Goal: Task Accomplishment & Management: Complete application form

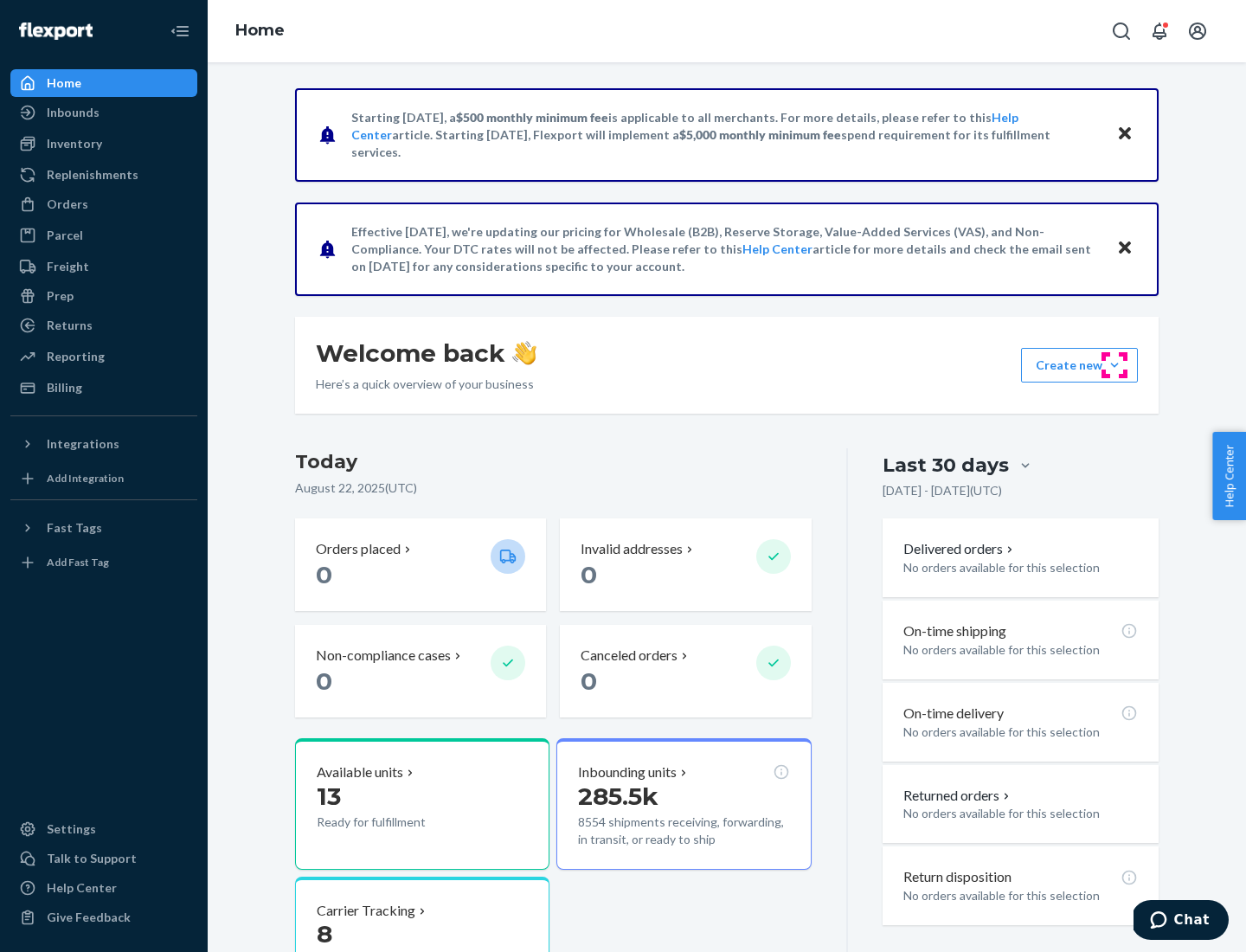
click at [1114, 365] on button "Create new Create new inbound Create new order Create new product" at bounding box center [1079, 365] width 117 height 35
click at [104, 112] on div "Inbounds" at bounding box center [104, 113] width 184 height 24
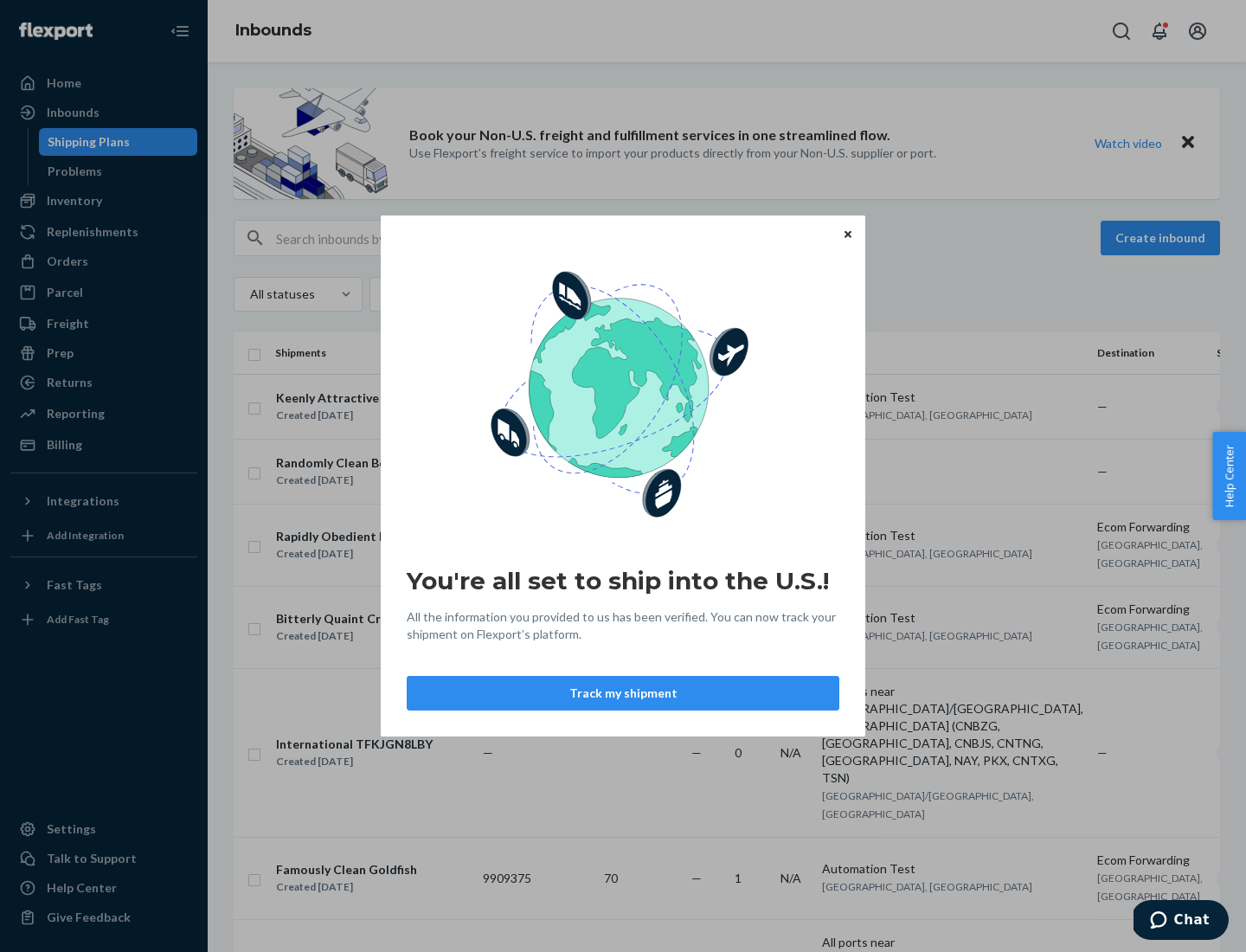
click at [623, 693] on button "Track my shipment" at bounding box center [623, 693] width 432 height 35
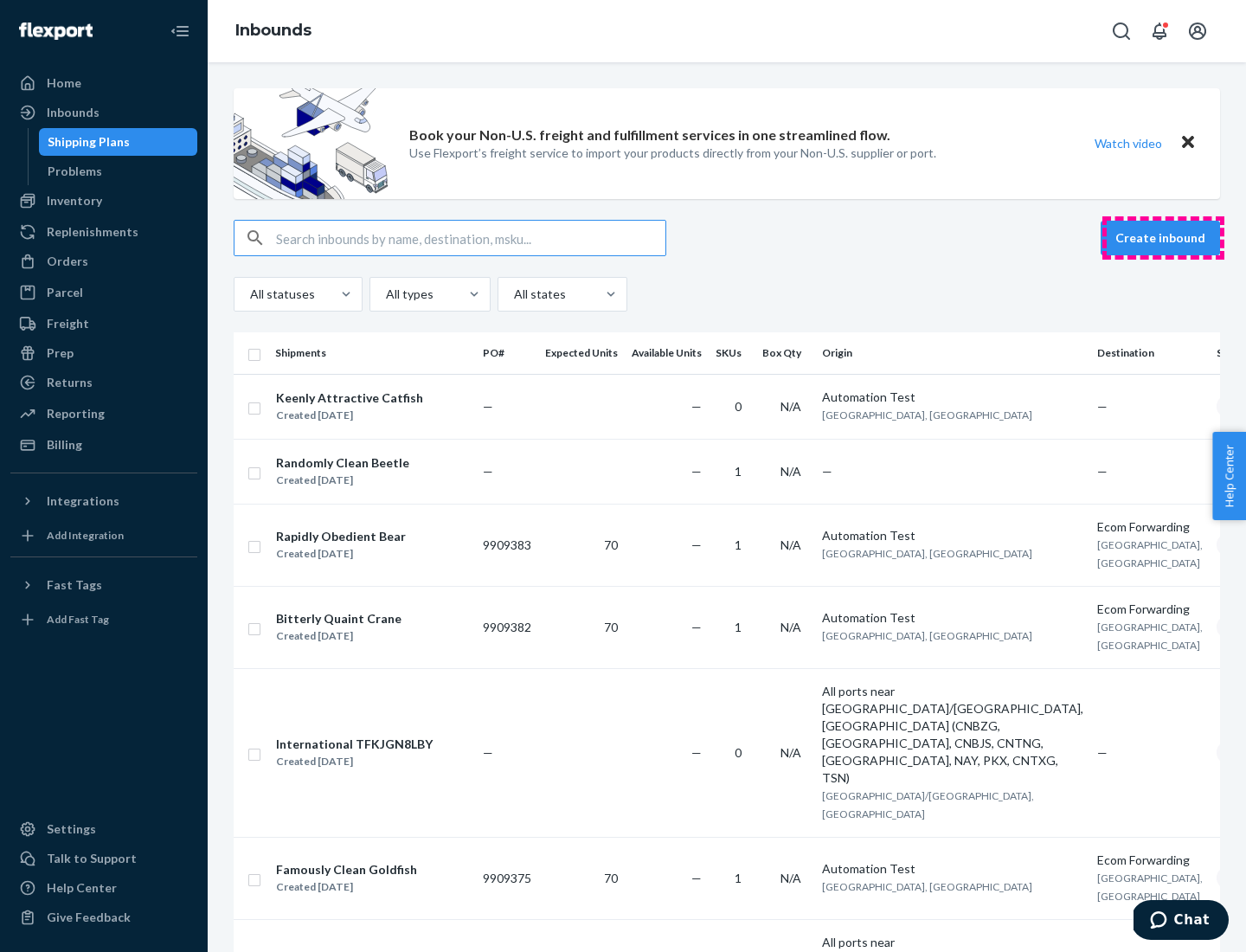
click at [1163, 238] on button "Create inbound" at bounding box center [1160, 237] width 119 height 35
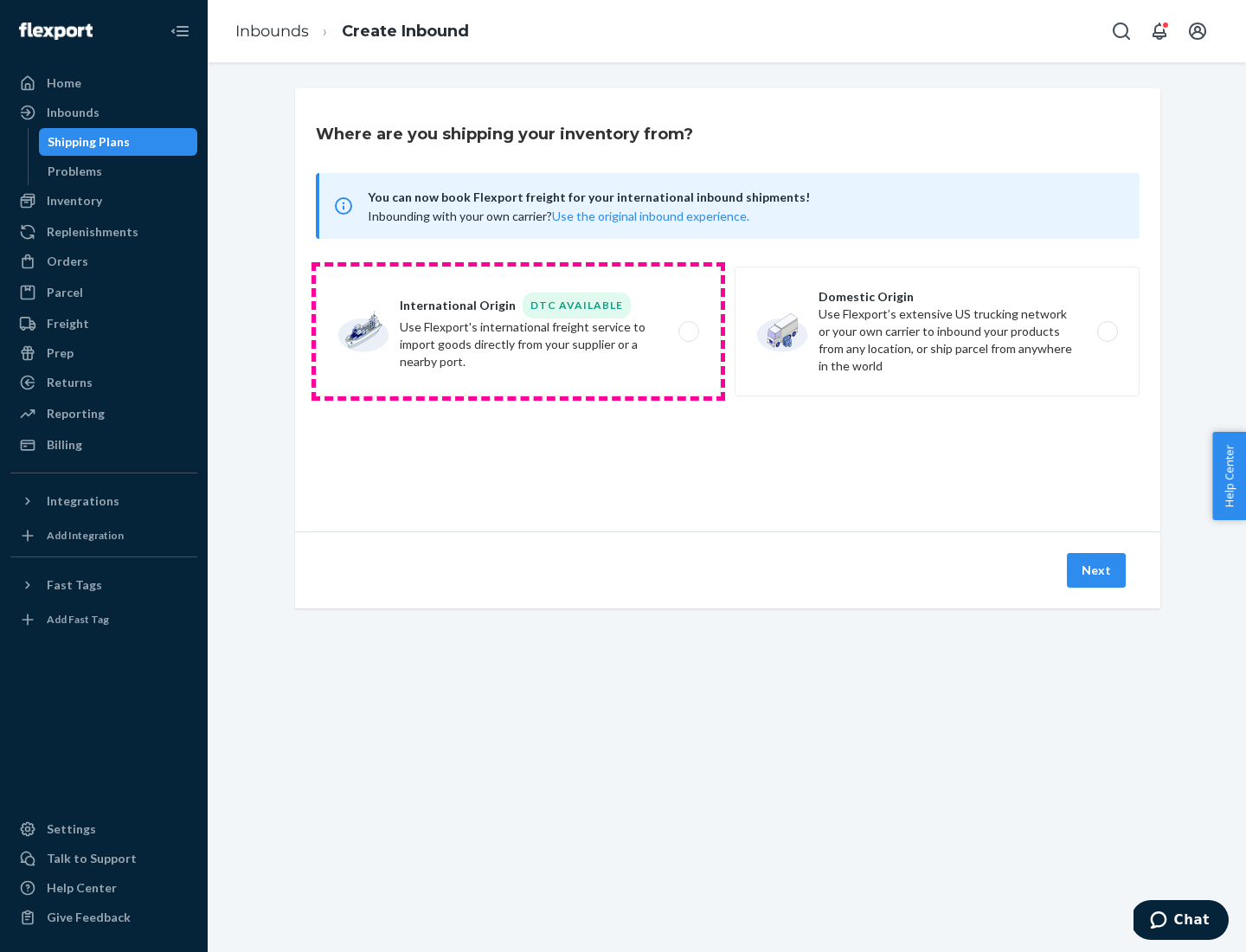
click at [518, 331] on label "International Origin DTC Available Use Flexport's international freight service…" at bounding box center [518, 330] width 405 height 130
click at [688, 331] on input "International Origin DTC Available Use Flexport's international freight service…" at bounding box center [693, 331] width 11 height 11
radio input "true"
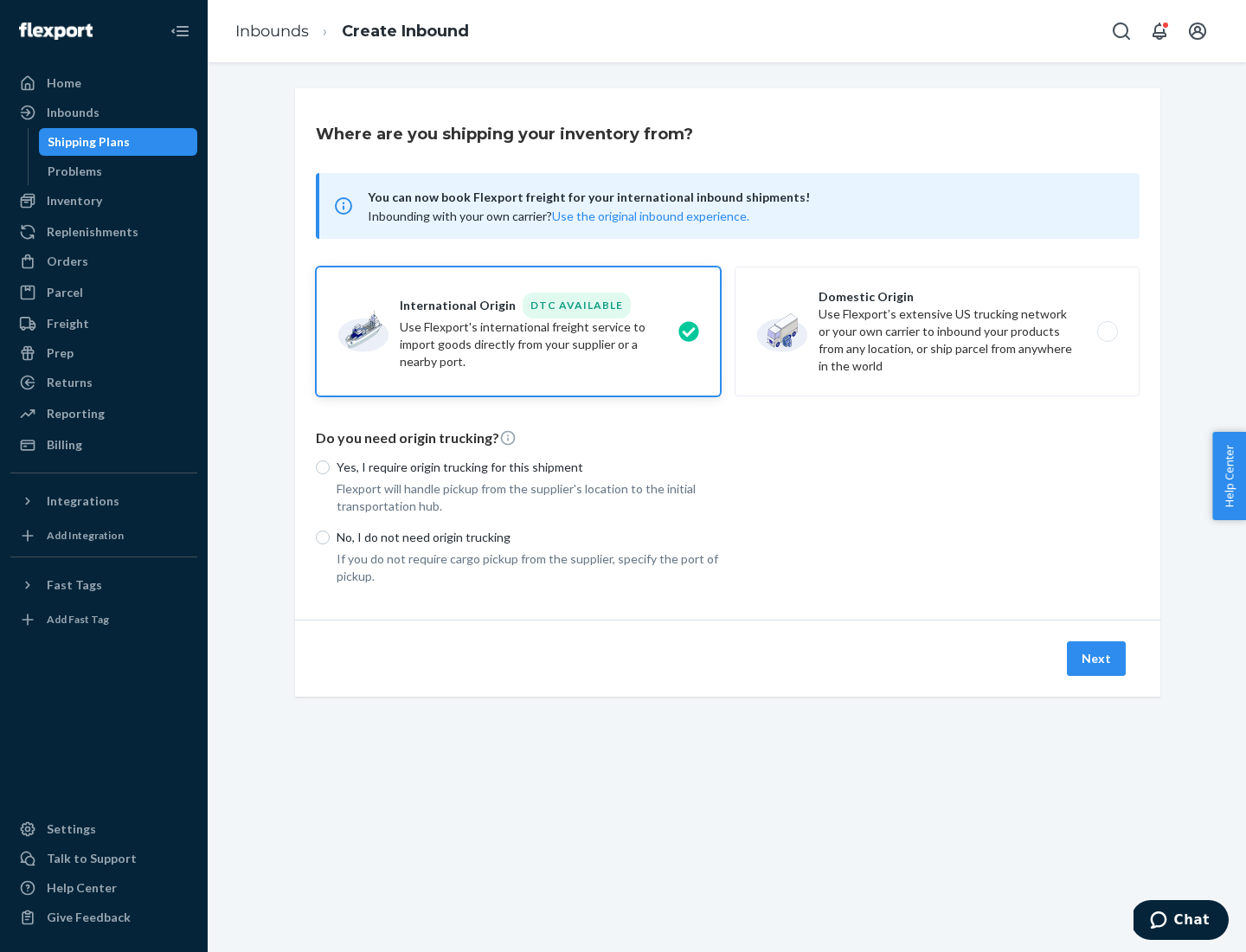
click at [528, 537] on p "No, I do not need origin trucking" at bounding box center [529, 537] width 385 height 18
click at [329, 537] on input "No, I do not need origin trucking" at bounding box center [322, 537] width 14 height 14
radio input "true"
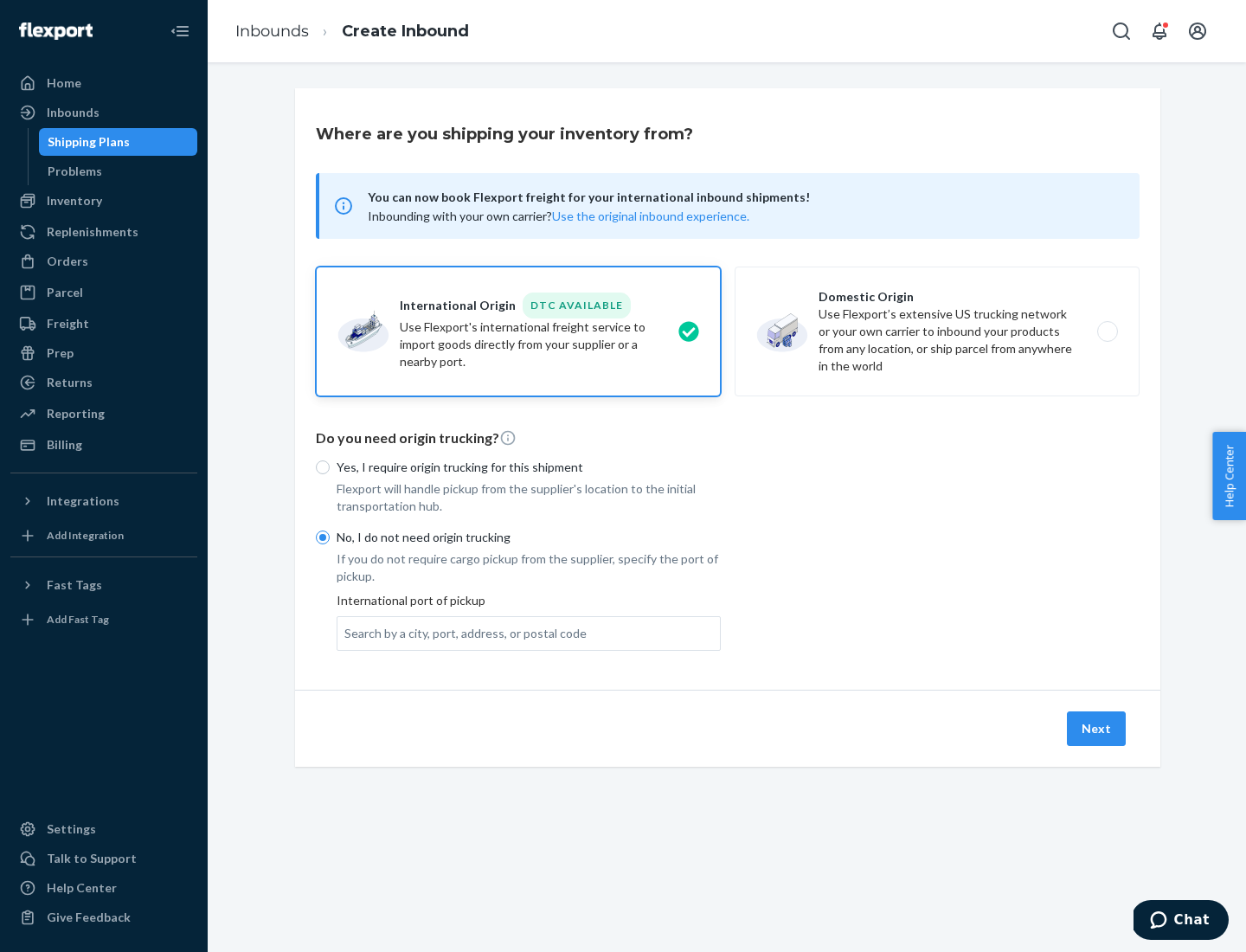
click at [461, 633] on div "Search by a city, port, address, or postal code" at bounding box center [466, 633] width 243 height 18
click at [346, 633] on input "Search by a city, port, address, or postal code" at bounding box center [345, 633] width 2 height 18
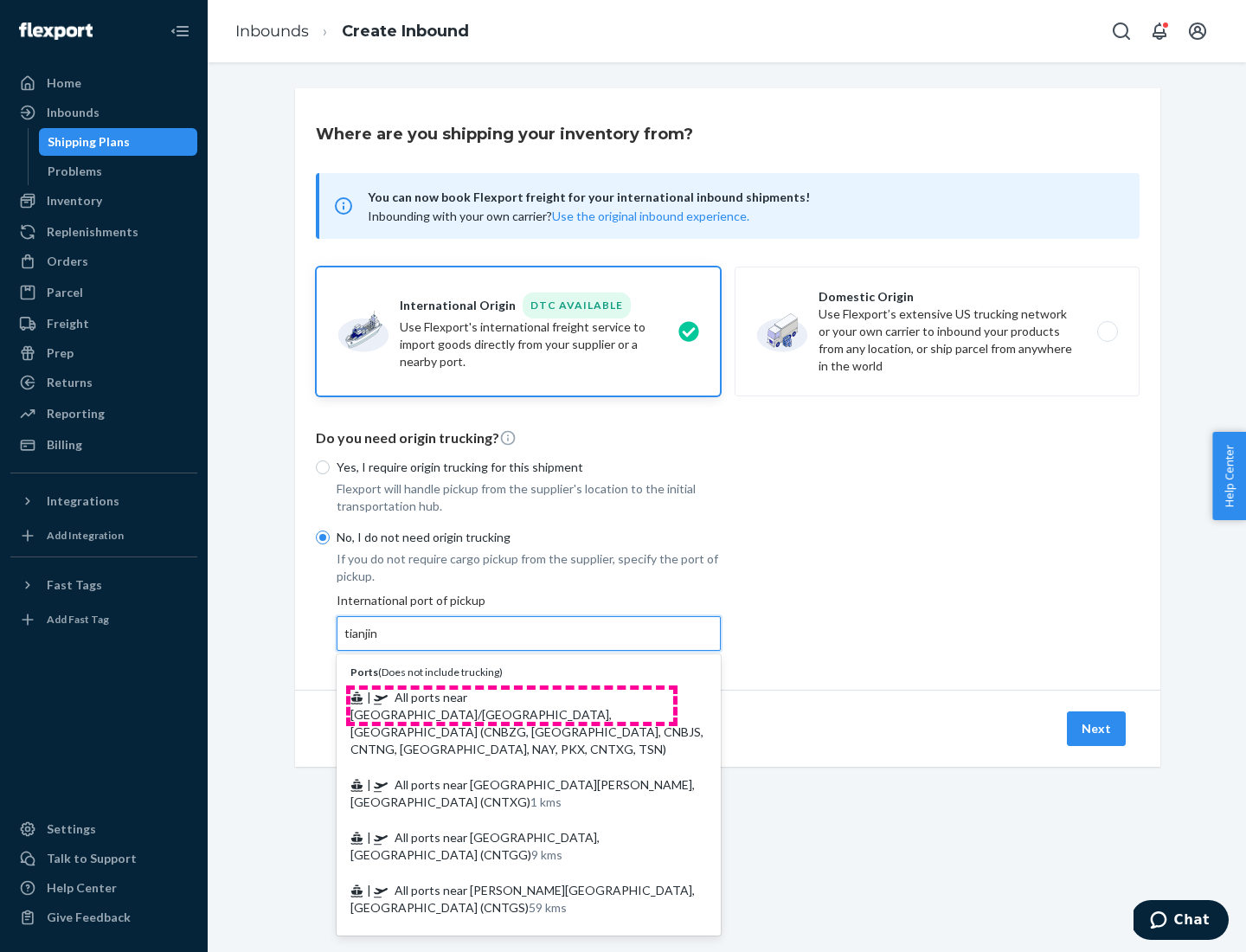
click at [511, 696] on span "| All ports near [GEOGRAPHIC_DATA]/[GEOGRAPHIC_DATA], [GEOGRAPHIC_DATA] (CNBZG,…" at bounding box center [526, 722] width 353 height 66
click at [380, 642] on input "tianjin" at bounding box center [362, 633] width 35 height 18
type input "All ports near [GEOGRAPHIC_DATA]/[GEOGRAPHIC_DATA], [GEOGRAPHIC_DATA] (CNBZG, […"
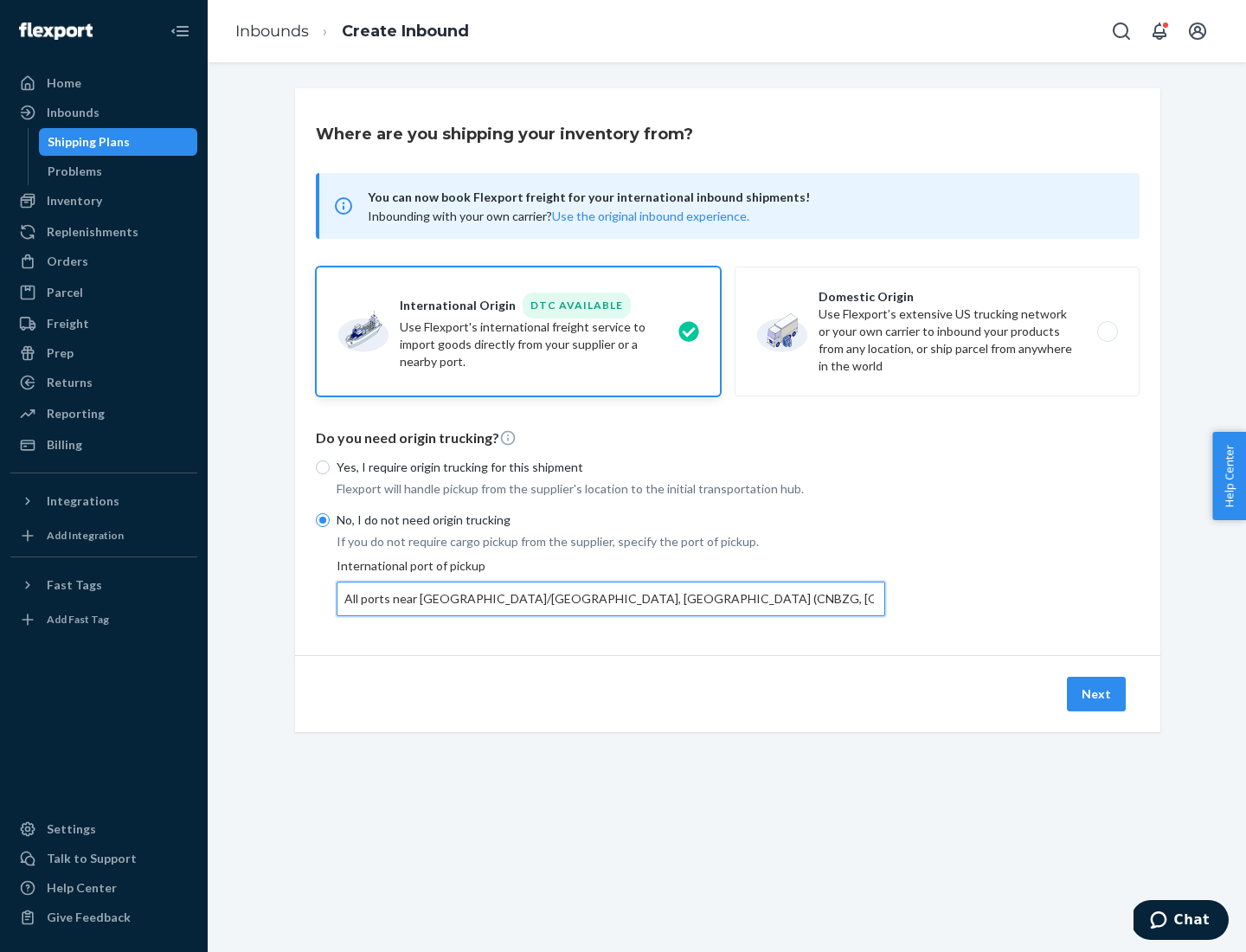
click at [1097, 693] on button "Next" at bounding box center [1096, 693] width 59 height 35
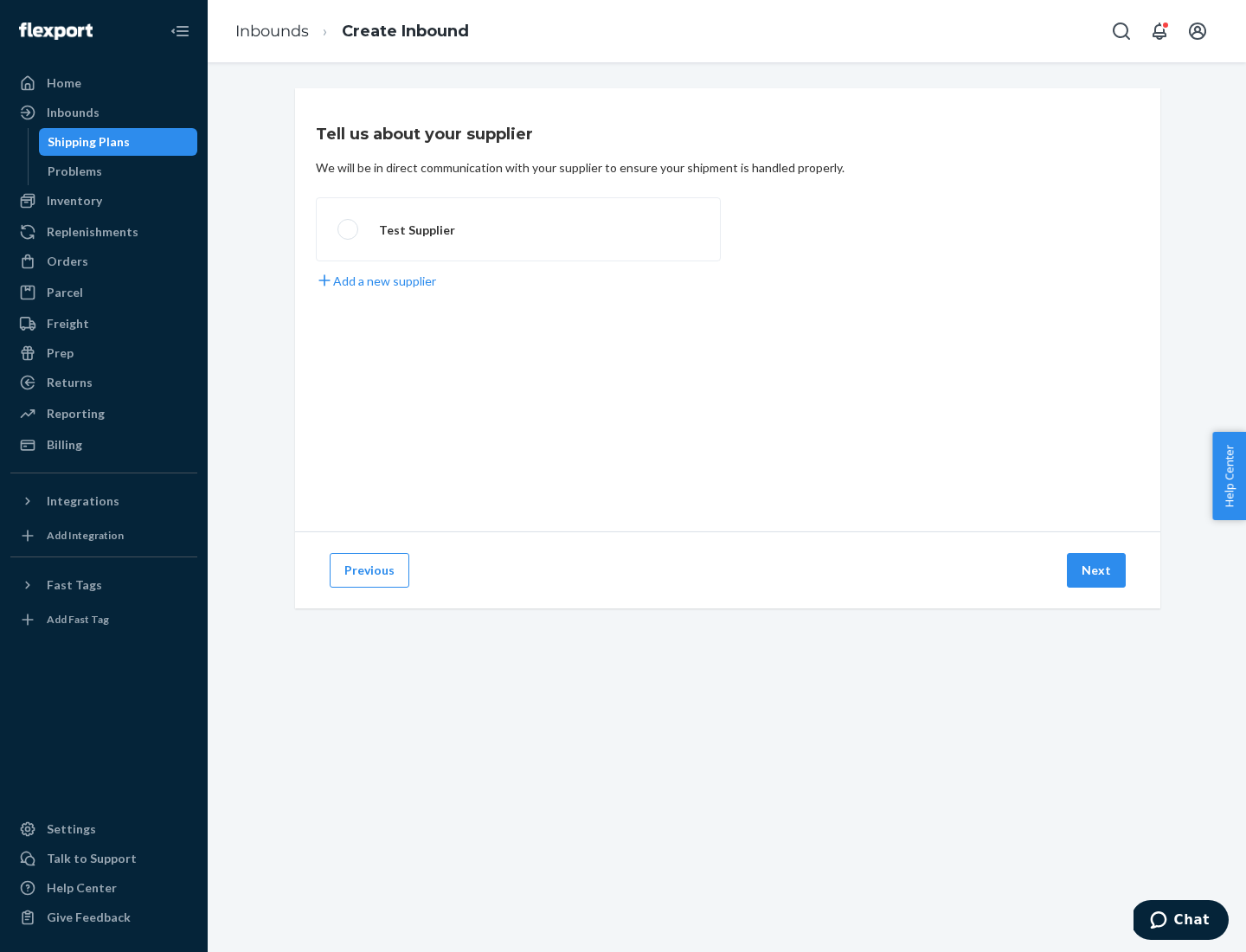
click at [518, 230] on label "Test Supplier" at bounding box center [518, 229] width 405 height 64
click at [349, 230] on input "Test Supplier" at bounding box center [343, 230] width 11 height 11
radio input "true"
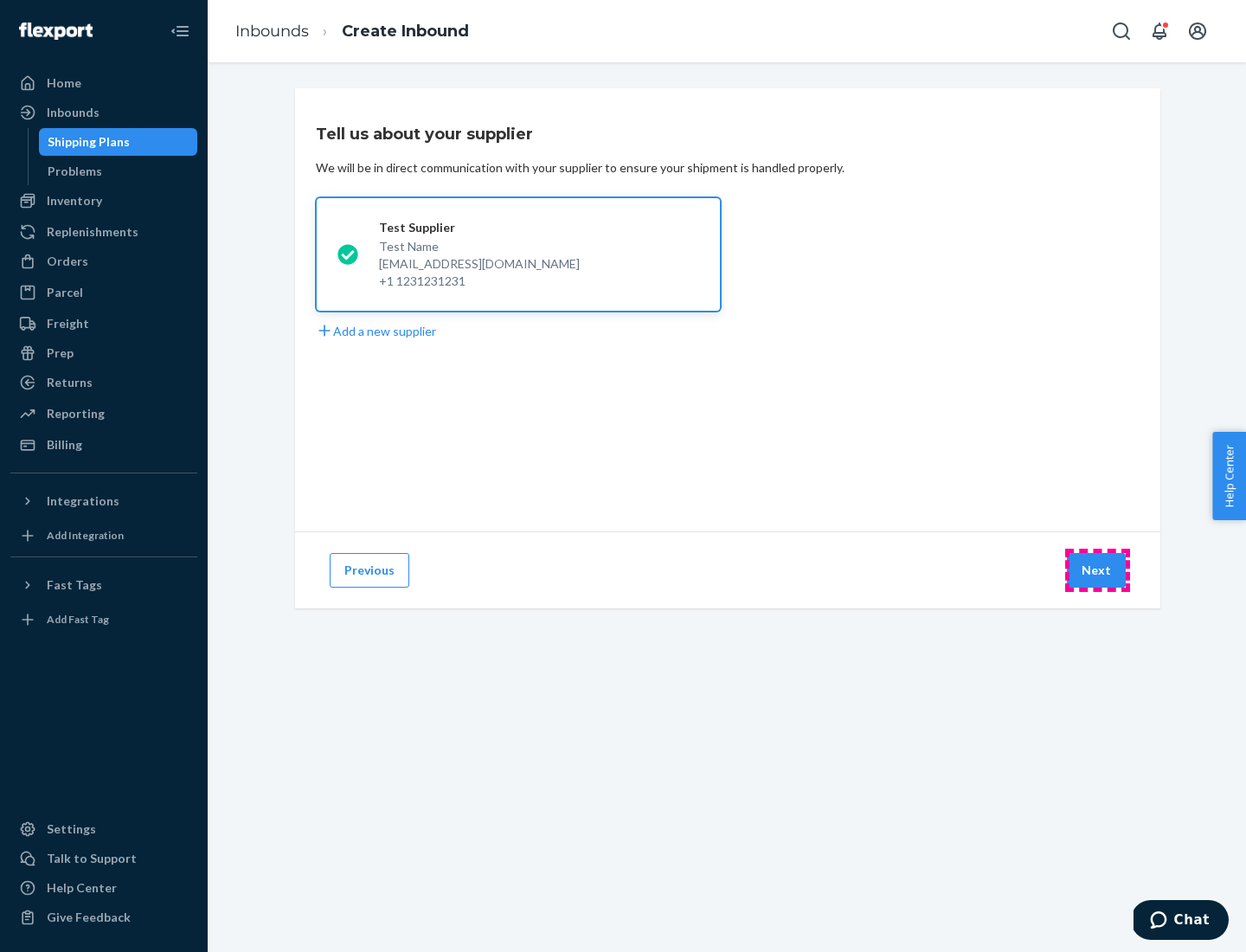
click at [1097, 570] on button "Next" at bounding box center [1096, 569] width 59 height 35
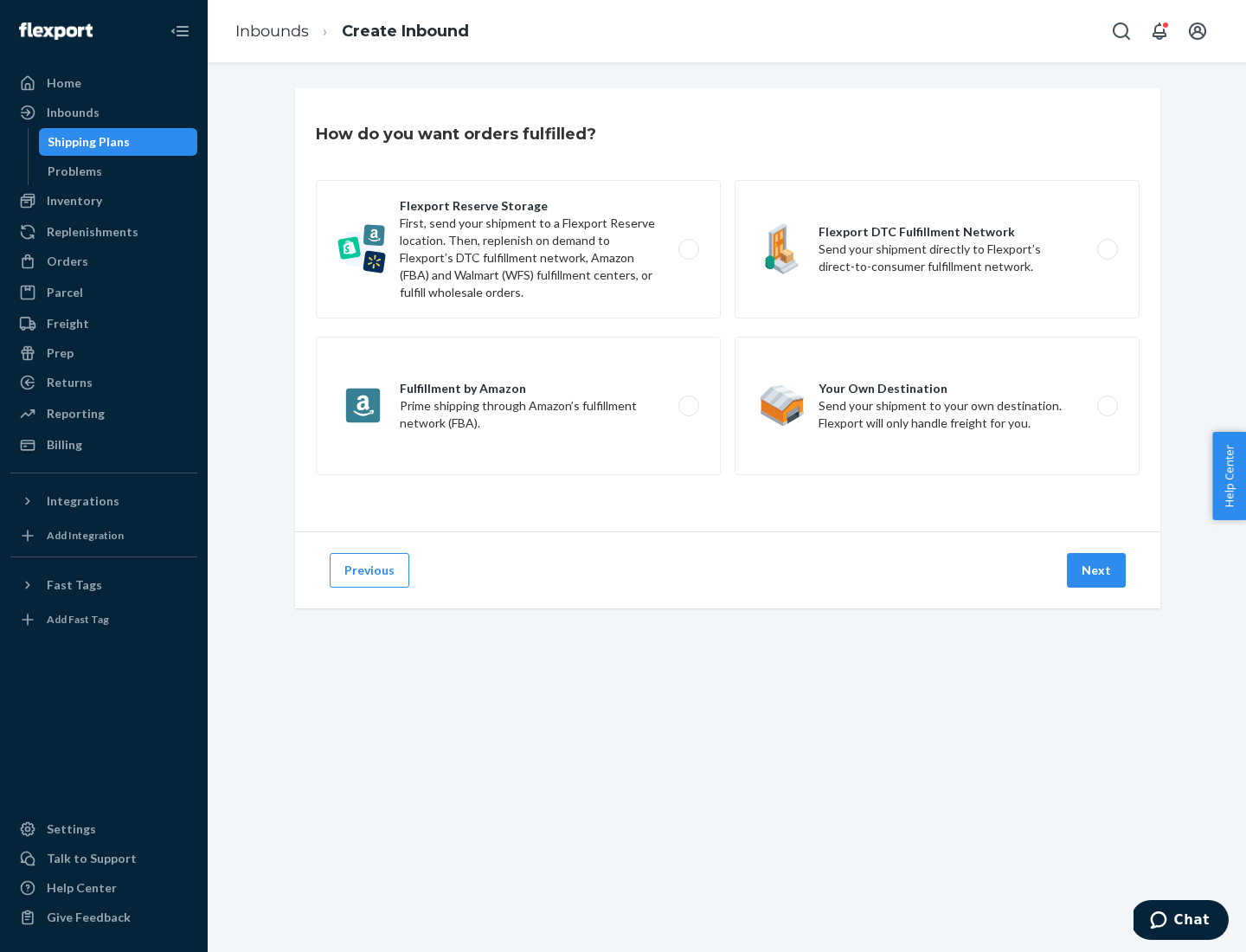
click at [518, 249] on label "Flexport Reserve Storage First, send your shipment to a Flexport Reserve locati…" at bounding box center [518, 249] width 405 height 138
click at [688, 249] on input "Flexport Reserve Storage First, send your shipment to a Flexport Reserve locati…" at bounding box center [693, 249] width 11 height 11
radio input "true"
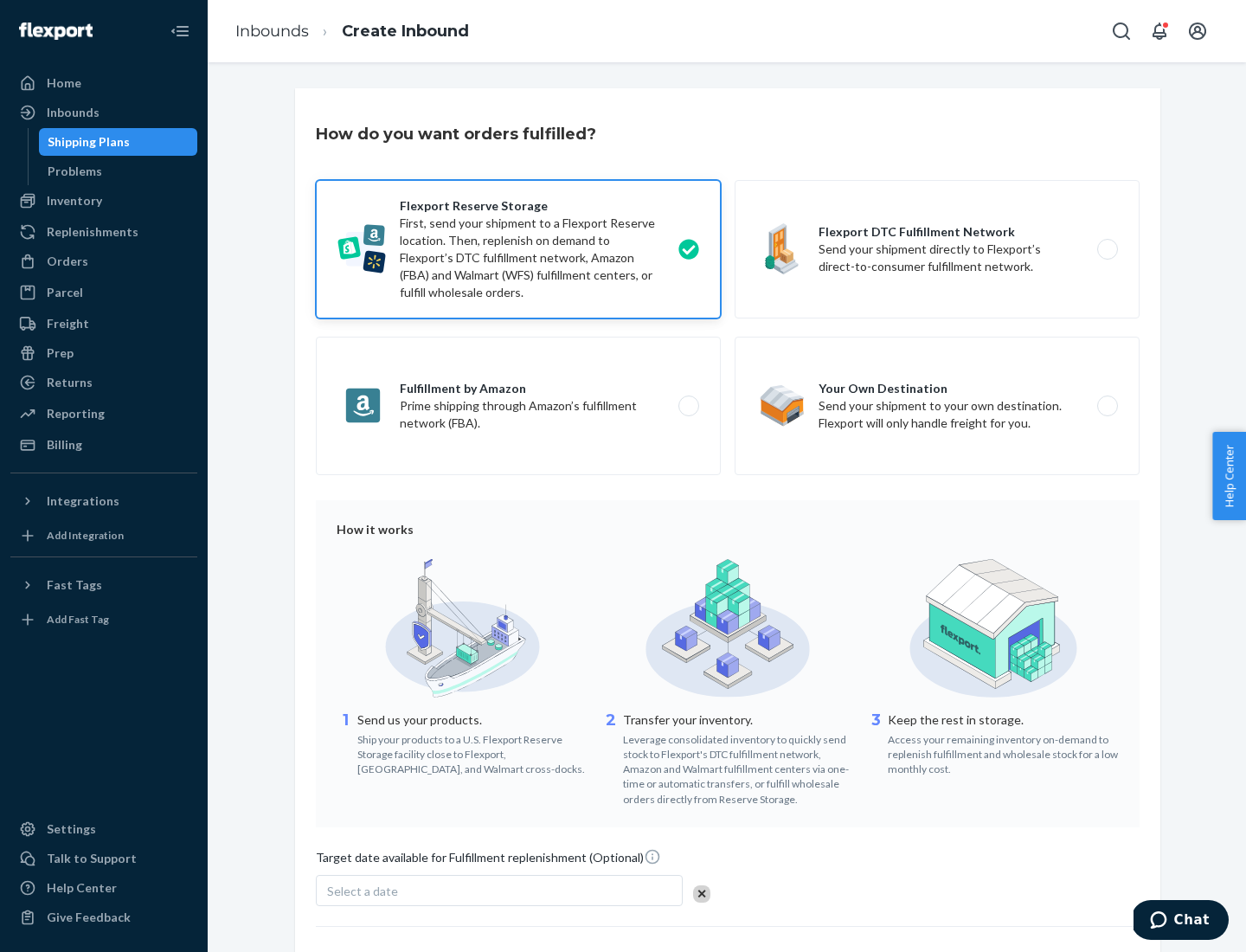
scroll to position [142, 0]
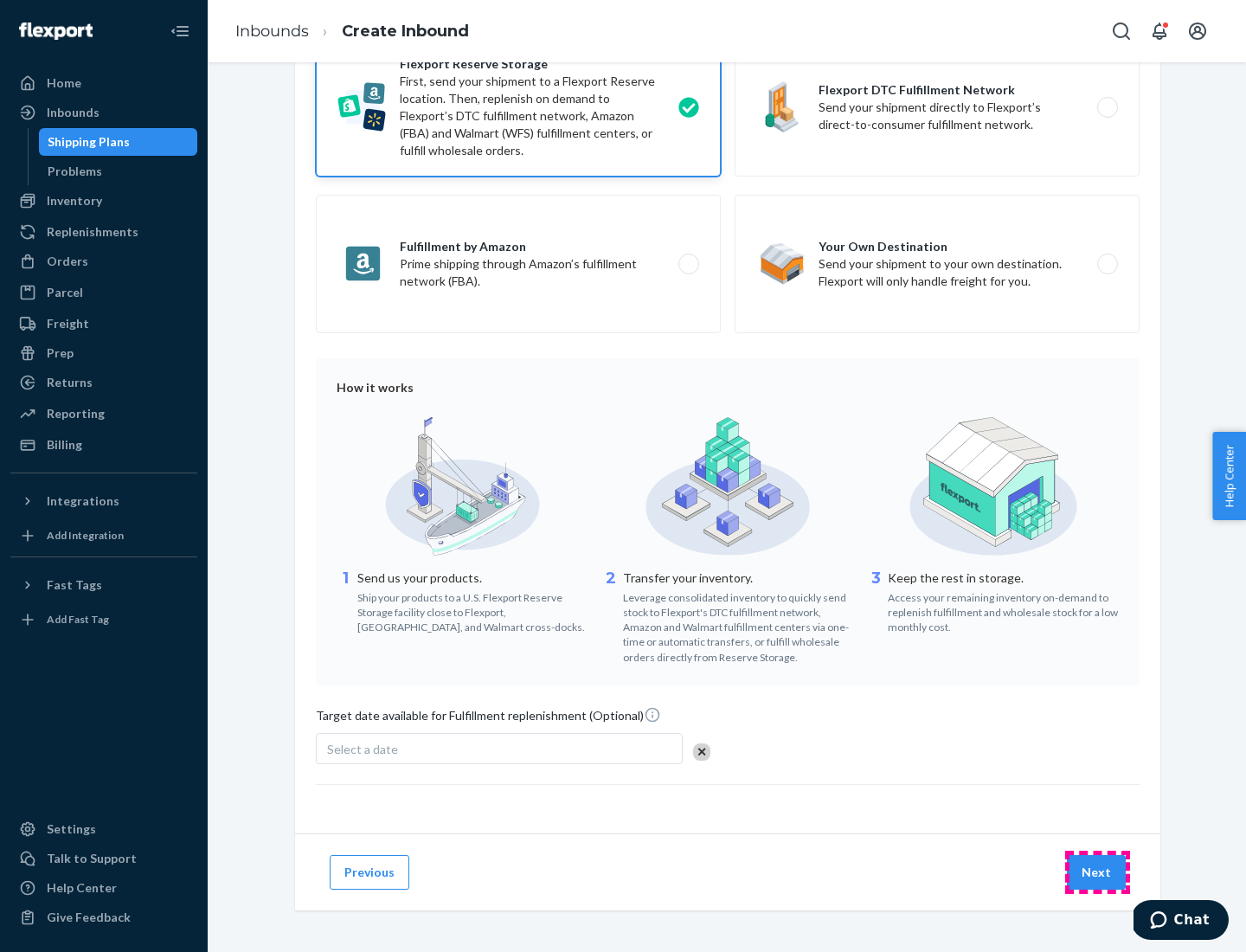
click at [1097, 871] on button "Next" at bounding box center [1096, 872] width 59 height 35
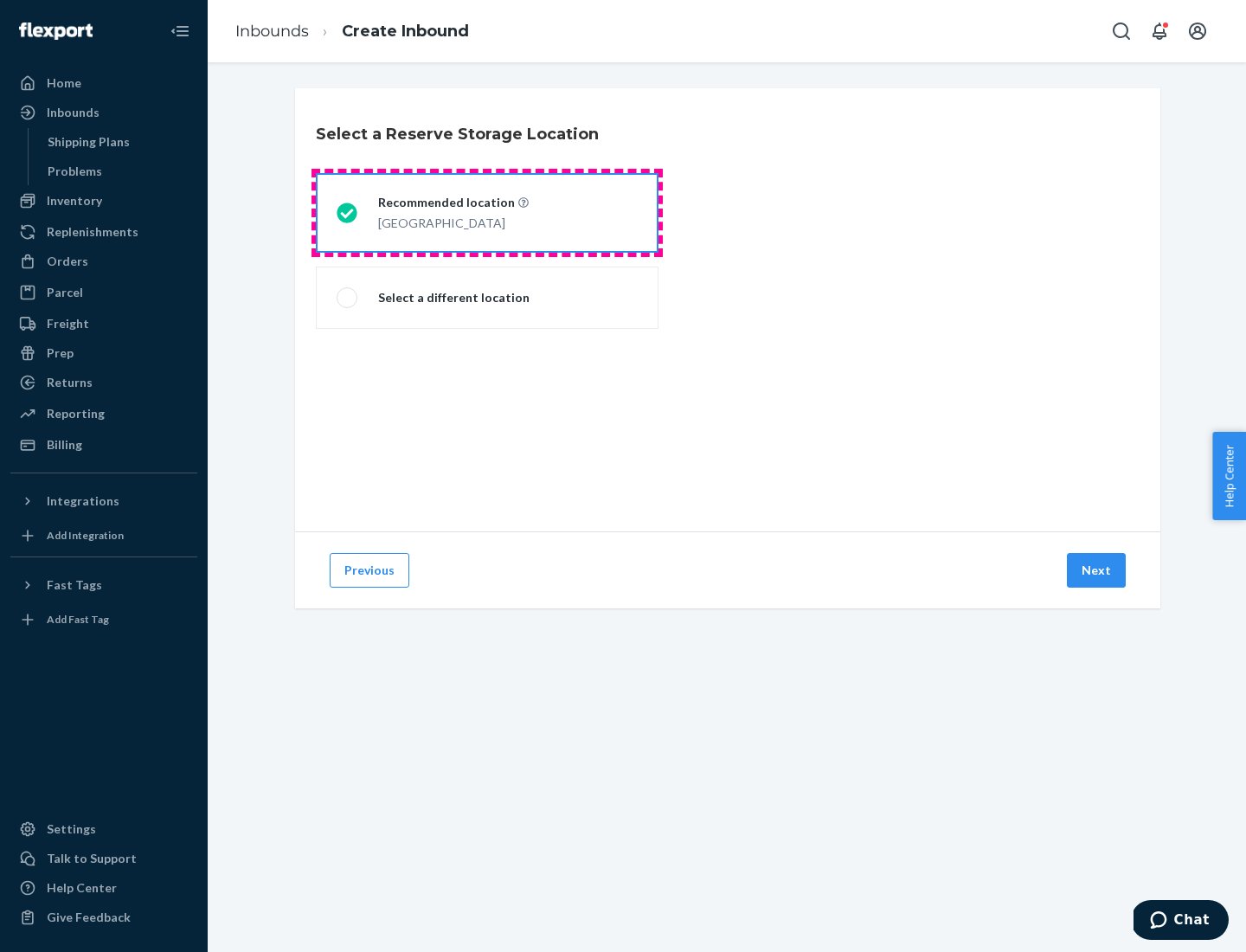
click at [487, 213] on div "[GEOGRAPHIC_DATA]" at bounding box center [453, 221] width 150 height 21
click at [348, 213] on input "Recommended location [GEOGRAPHIC_DATA]" at bounding box center [343, 213] width 11 height 11
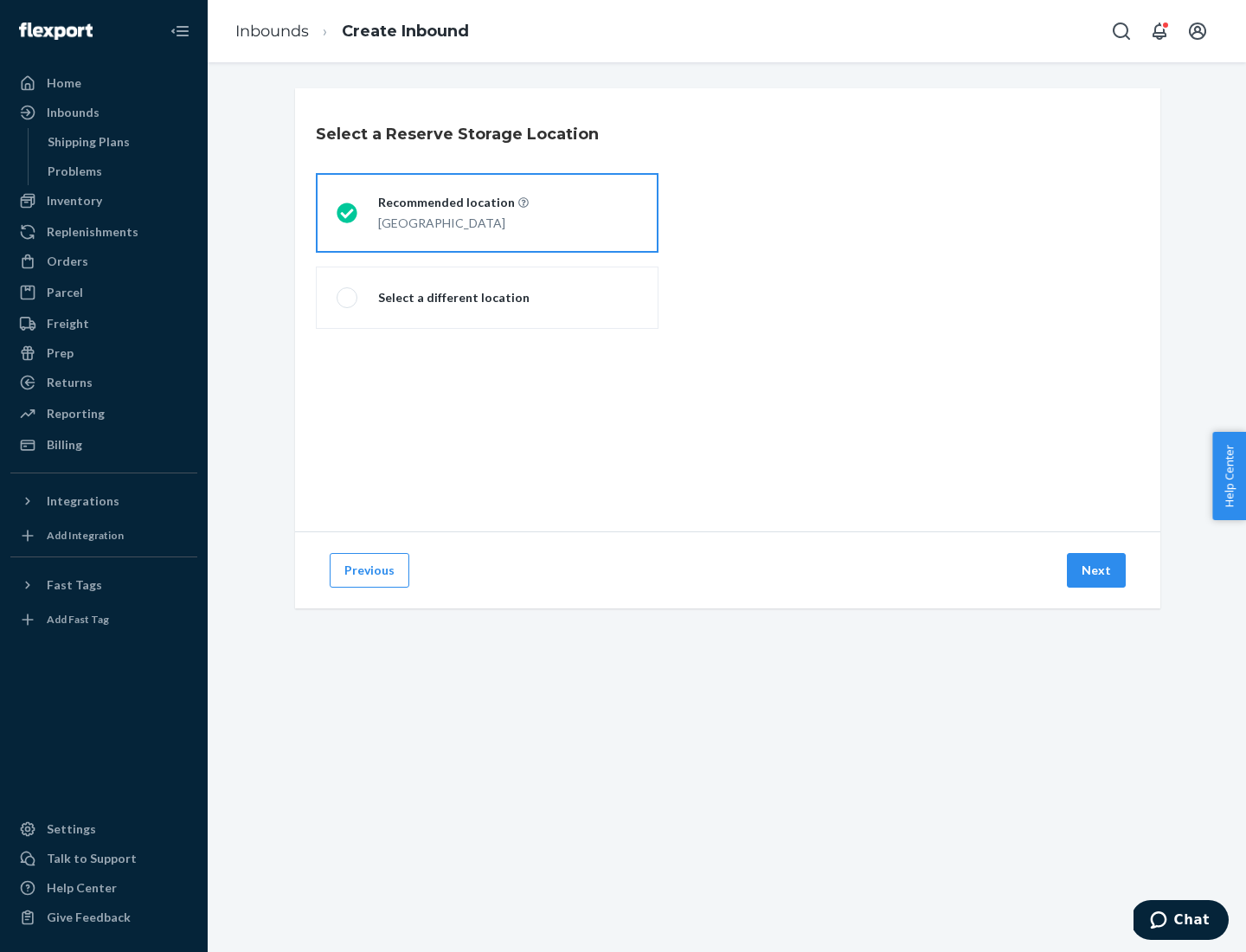
click at [1097, 570] on button "Next" at bounding box center [1096, 569] width 59 height 35
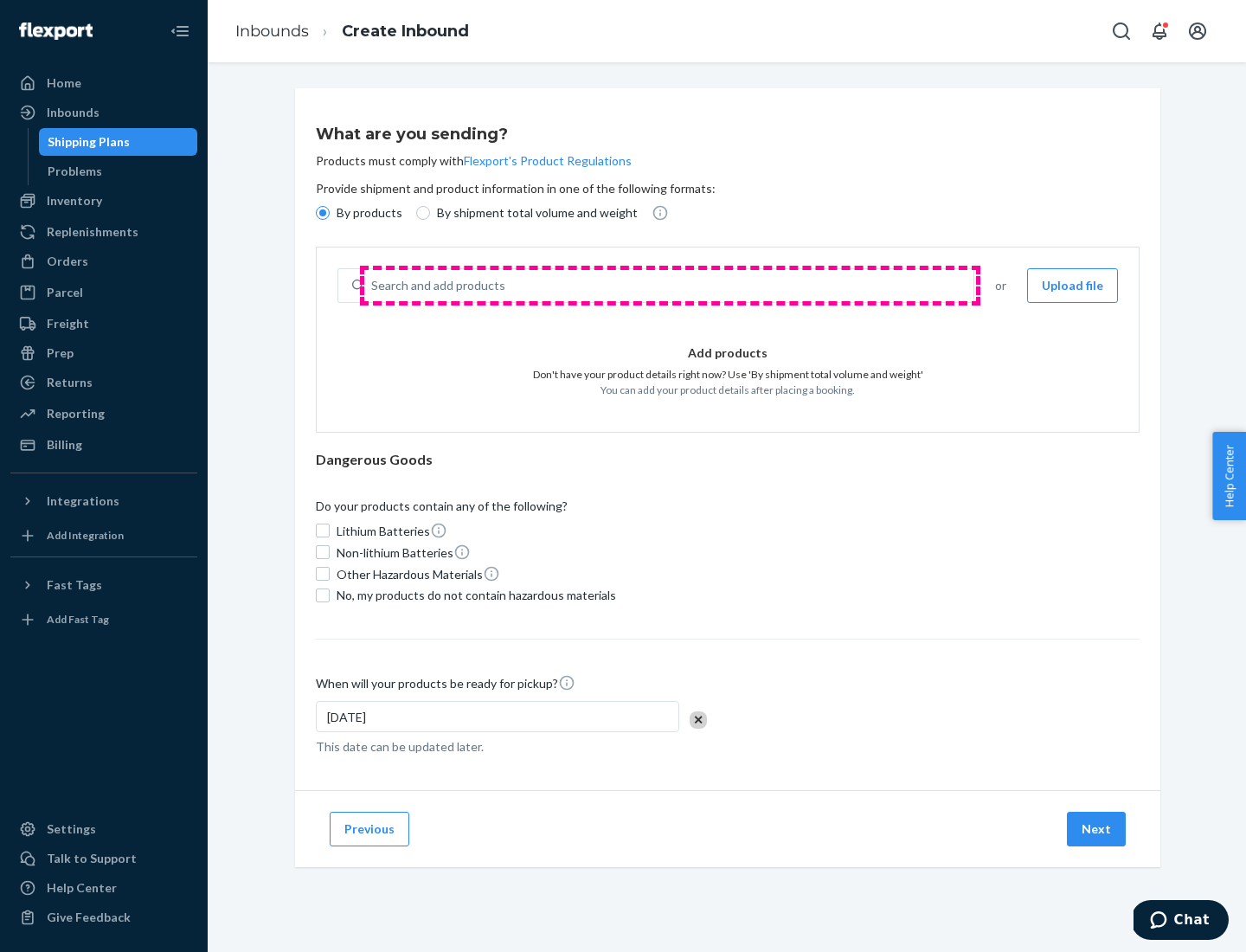
click at [669, 286] on div "Search and add products" at bounding box center [668, 285] width 609 height 31
click at [372, 286] on input "Search and add products" at bounding box center [372, 286] width 2 height 18
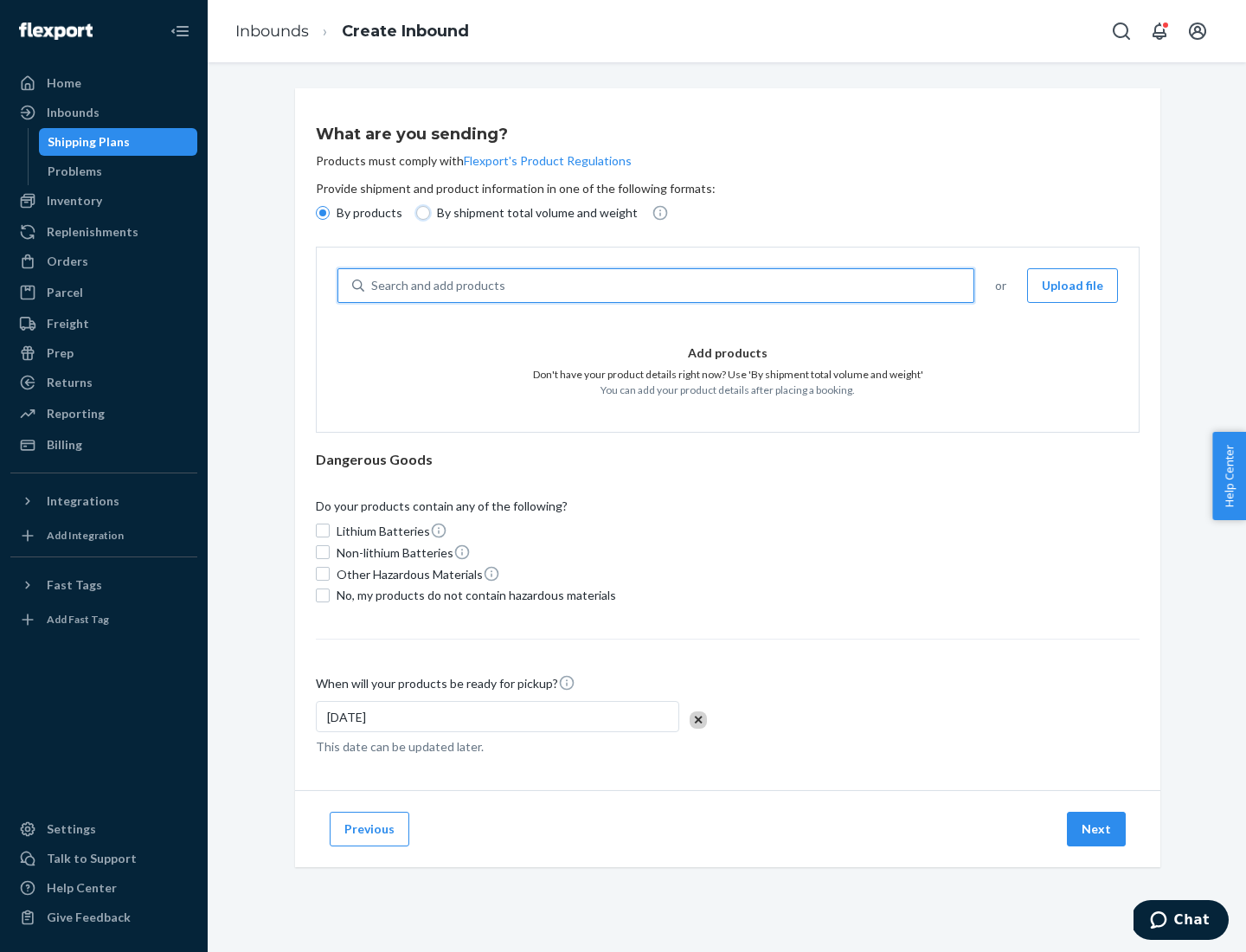
click at [420, 213] on input "By shipment total volume and weight" at bounding box center [423, 213] width 14 height 14
radio input "true"
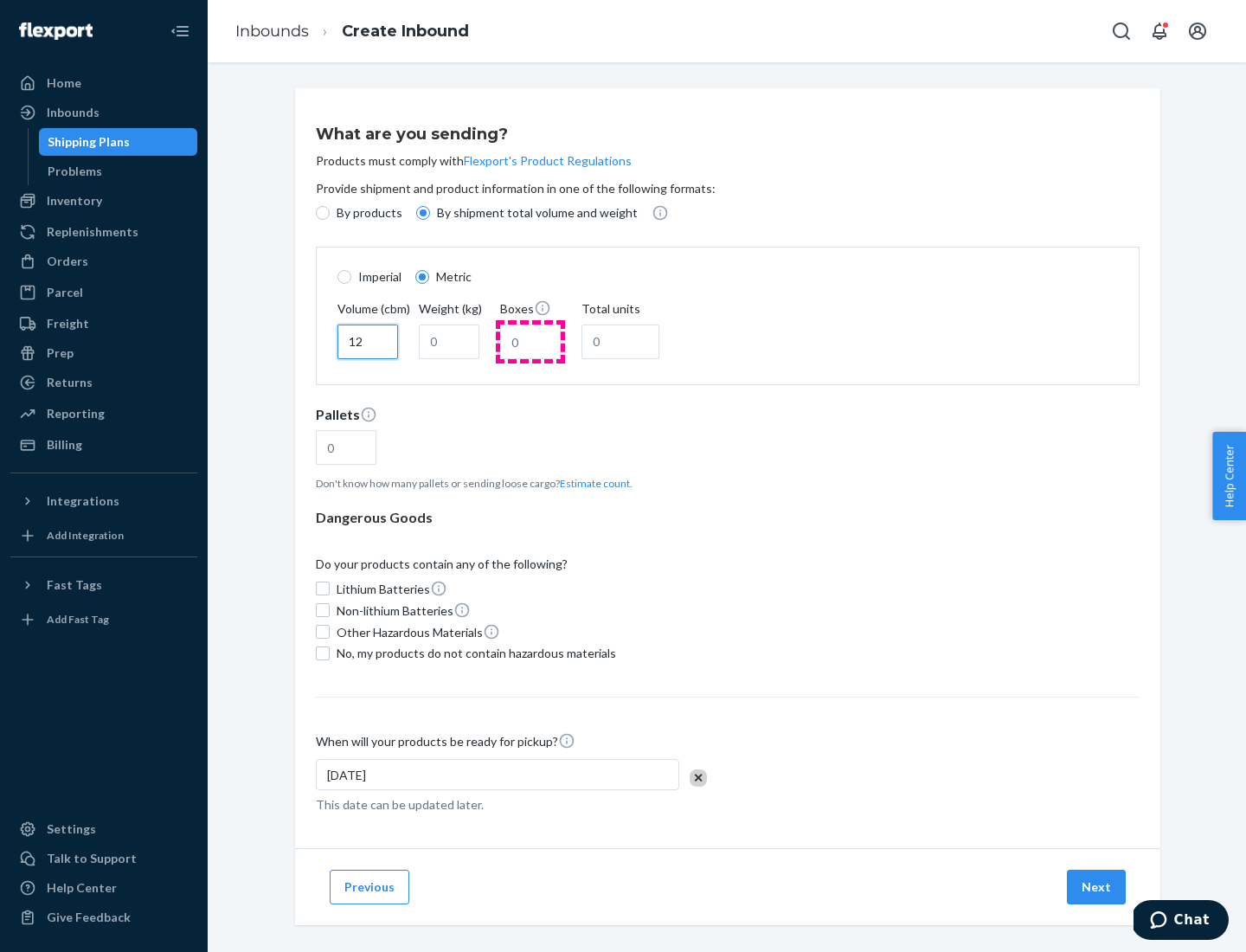
type input "12"
type input "22"
type input "222"
type input "121"
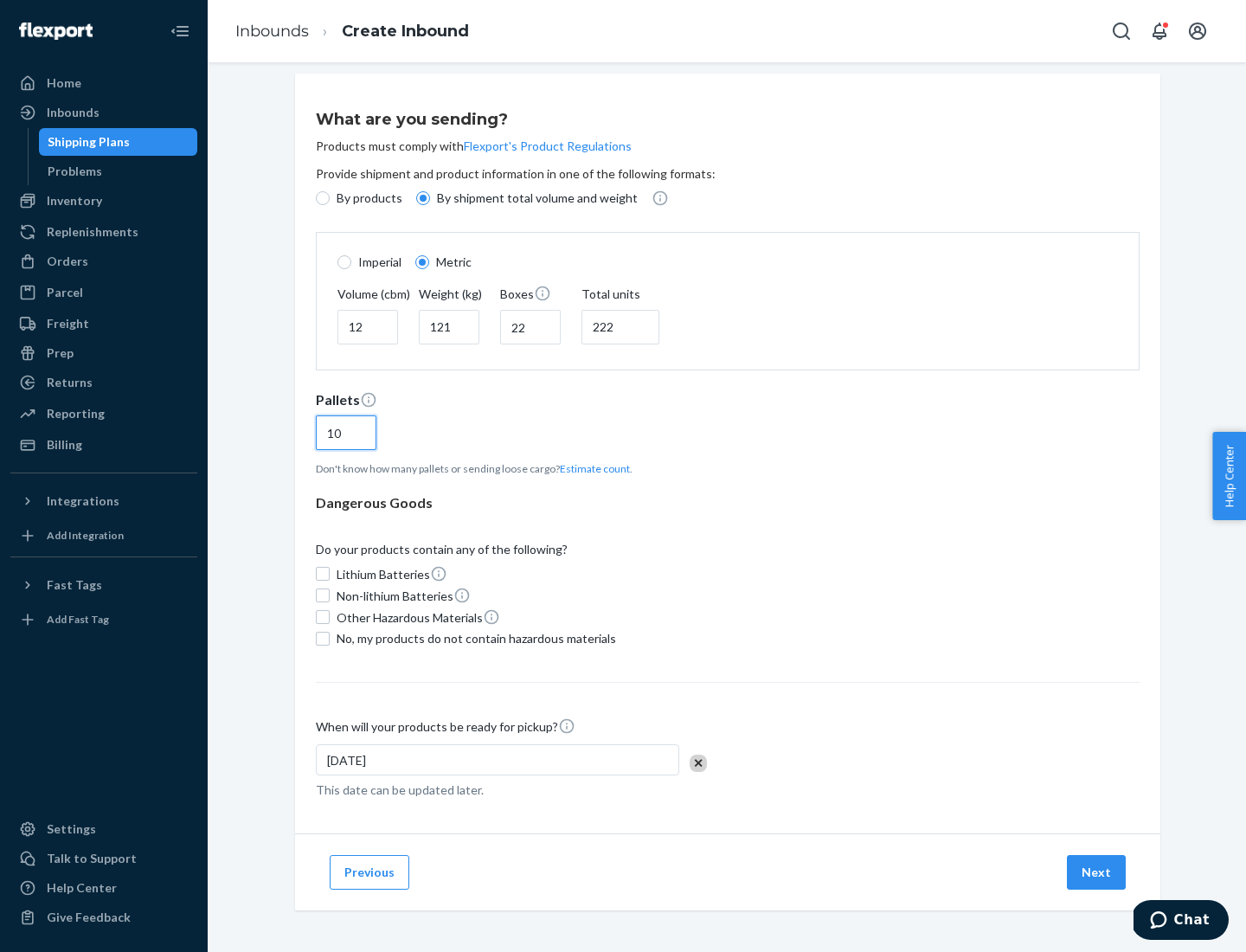
type input "10"
click at [473, 637] on span "No, my products do not contain hazardous materials" at bounding box center [476, 638] width 279 height 18
click at [329, 637] on input "No, my products do not contain hazardous materials" at bounding box center [322, 638] width 14 height 14
checkbox input "true"
click at [1097, 871] on button "Next" at bounding box center [1096, 872] width 59 height 35
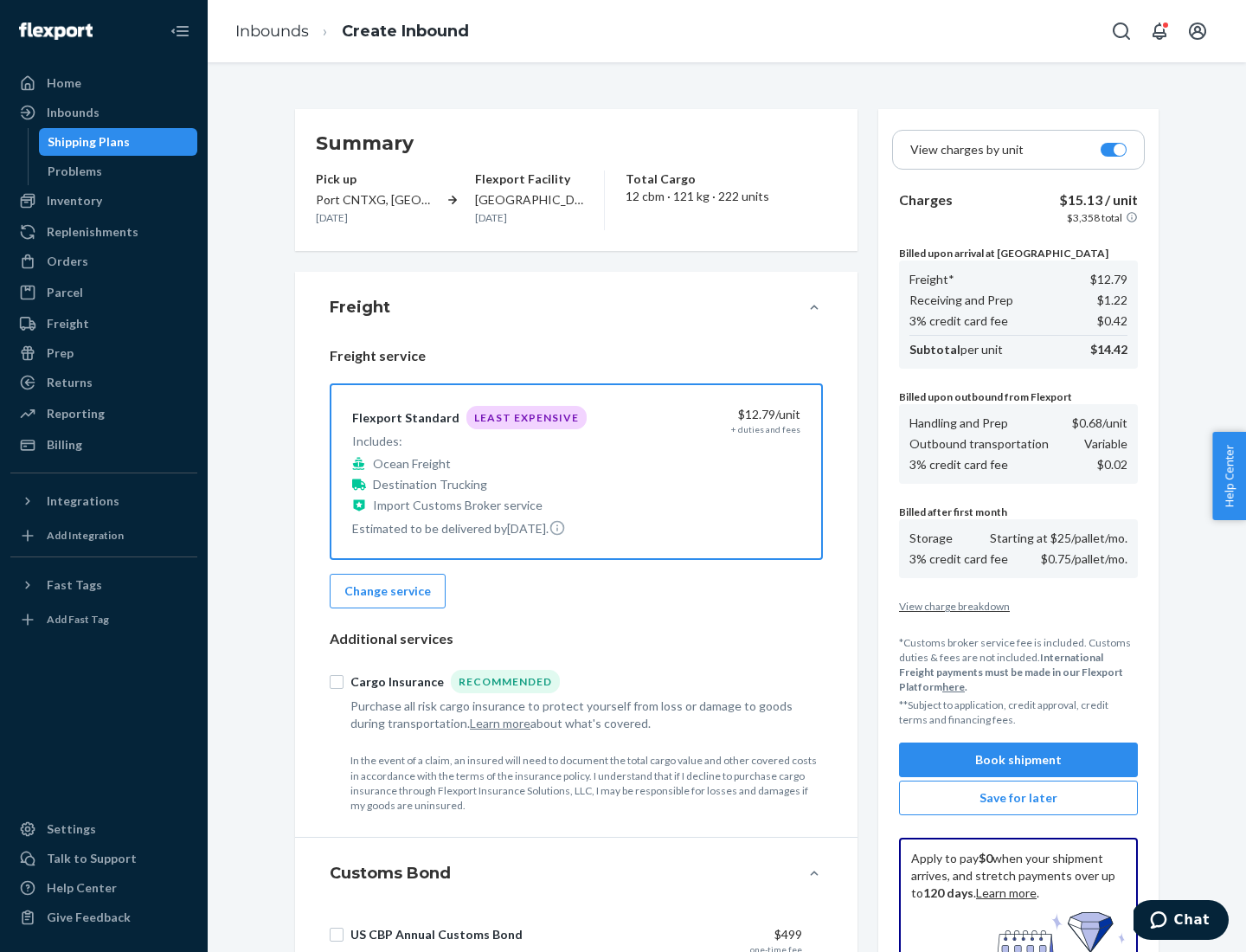
scroll to position [253, 0]
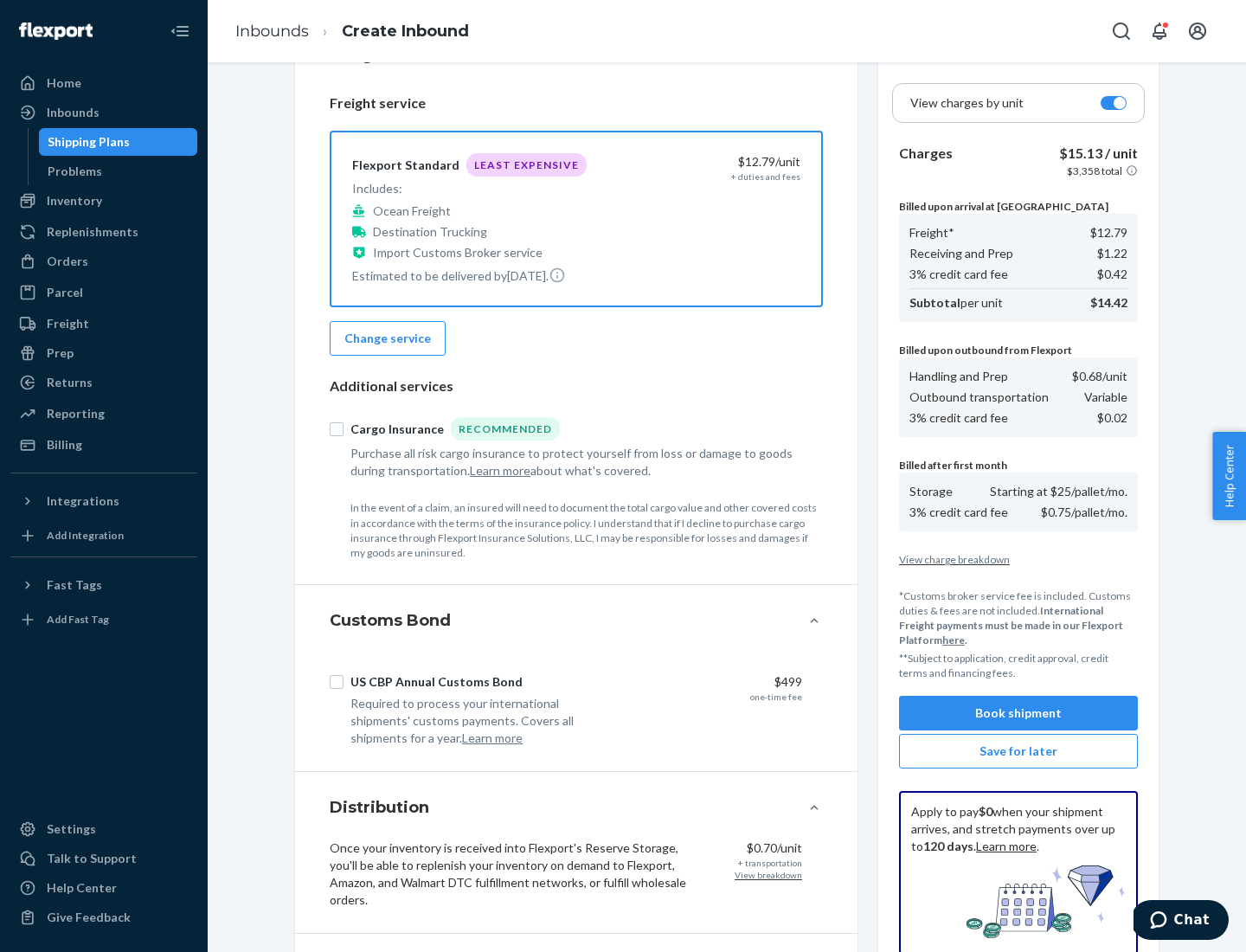
click at [1018, 713] on button "Book shipment" at bounding box center [1018, 712] width 239 height 35
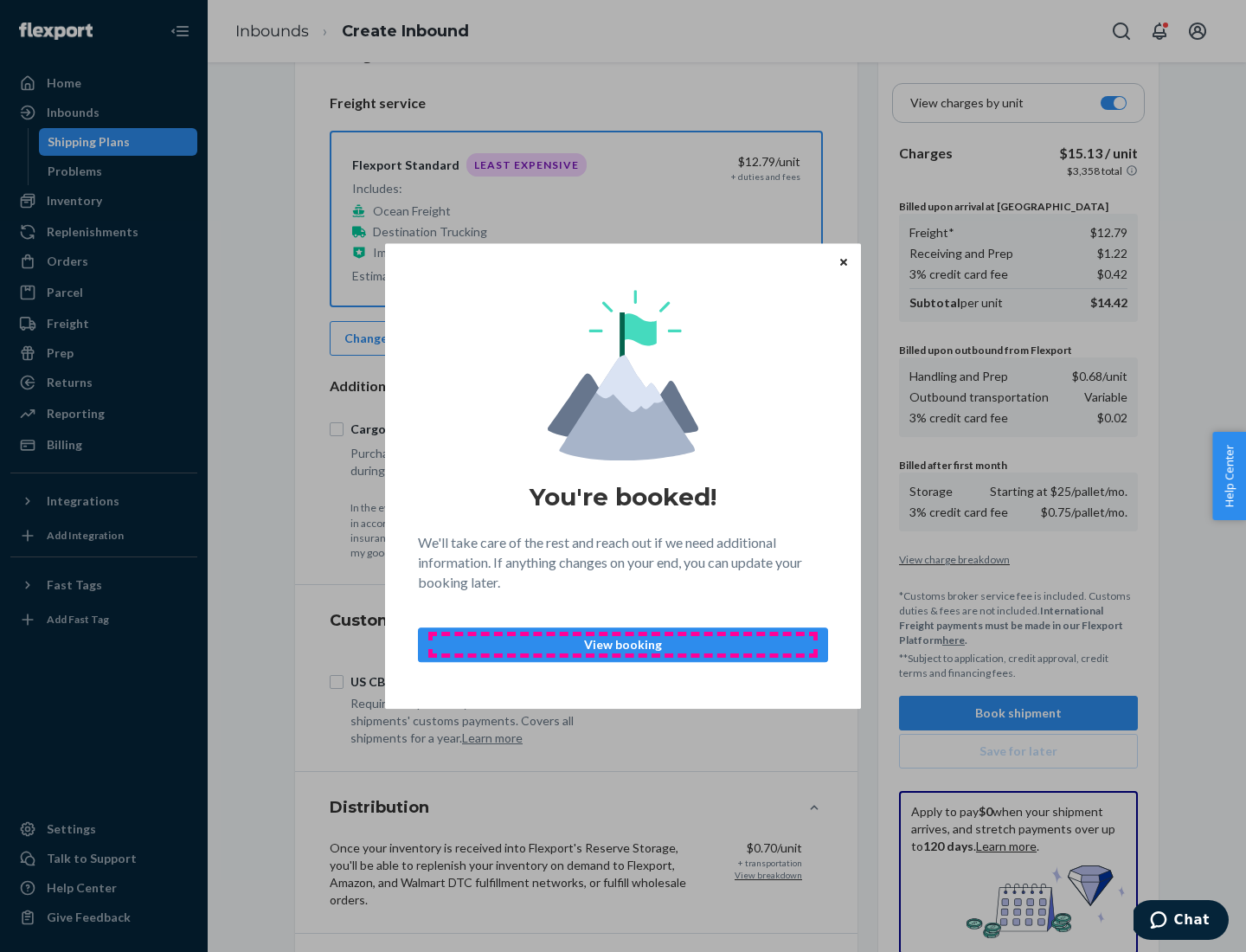
click at [623, 644] on p "View booking" at bounding box center [623, 644] width 381 height 18
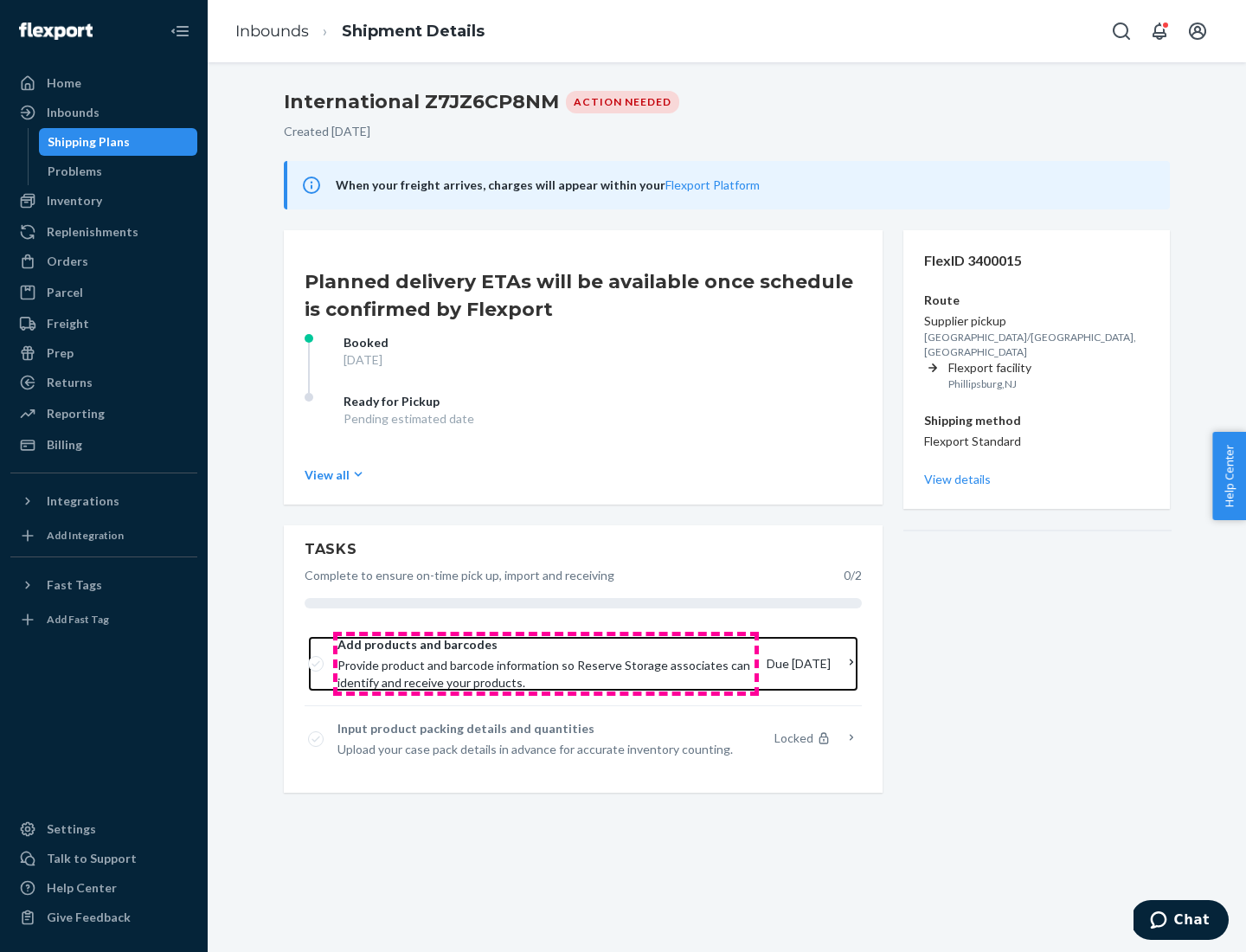
click at [546, 664] on span "Provide product and barcode information so Reserve Storage associates can ident…" at bounding box center [544, 674] width 415 height 35
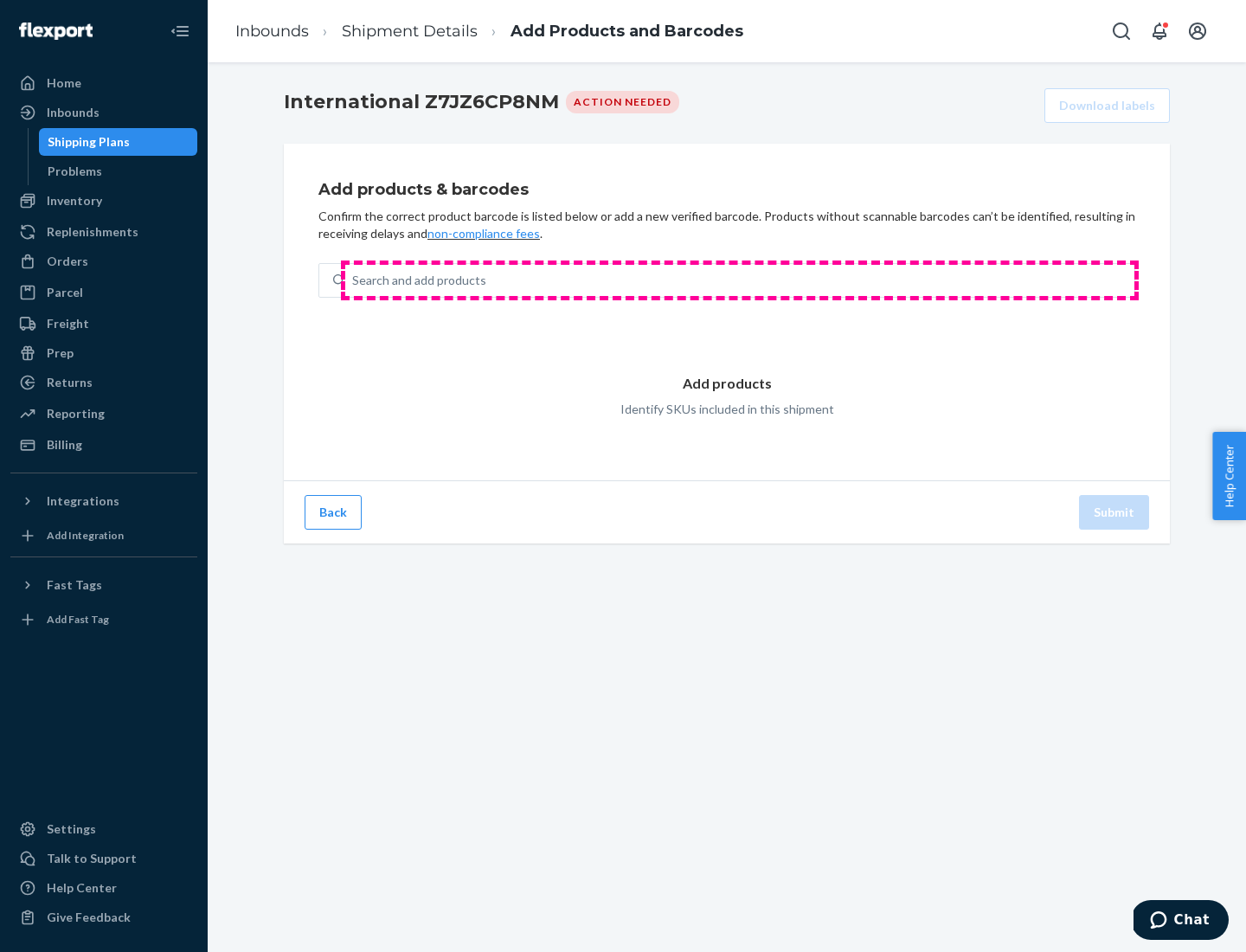
click at [739, 280] on div "Search and add products" at bounding box center [739, 280] width 789 height 31
click at [354, 280] on input "Search and add products" at bounding box center [353, 280] width 2 height 18
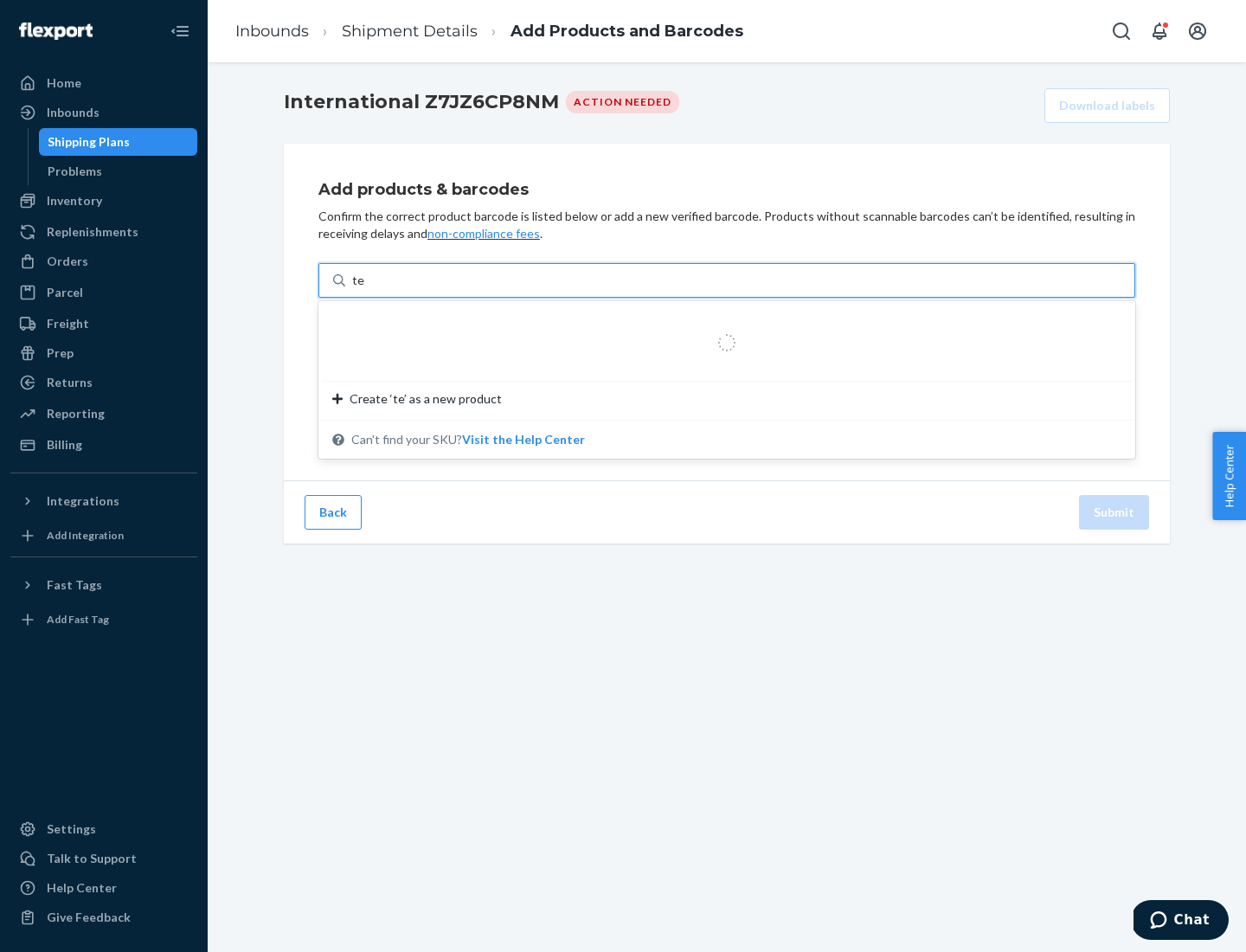
type input "test"
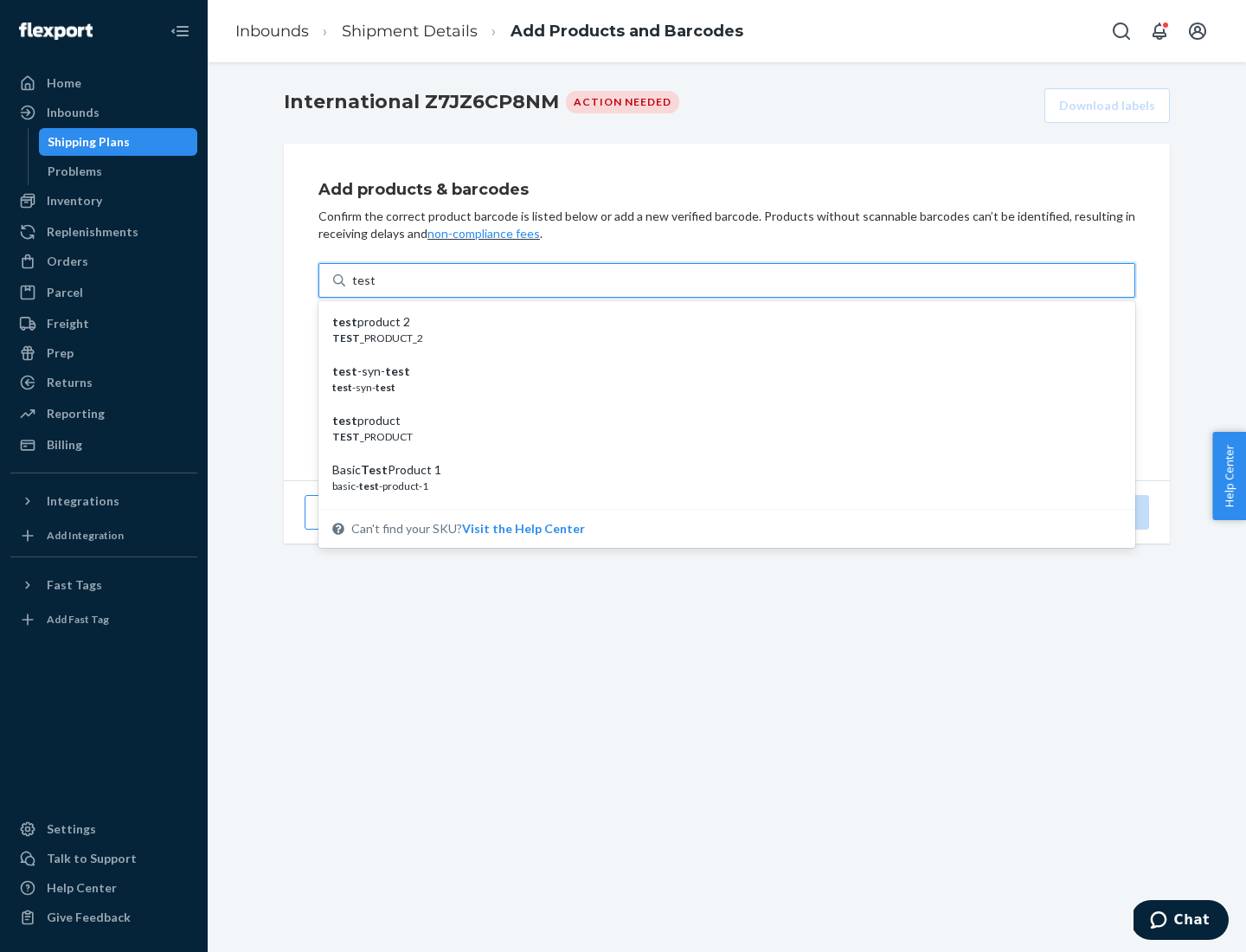
scroll to position [65, 0]
click at [720, 405] on div "Basic Test Product 1" at bounding box center [720, 405] width 775 height 18
click at [374, 289] on input "test" at bounding box center [363, 280] width 22 height 18
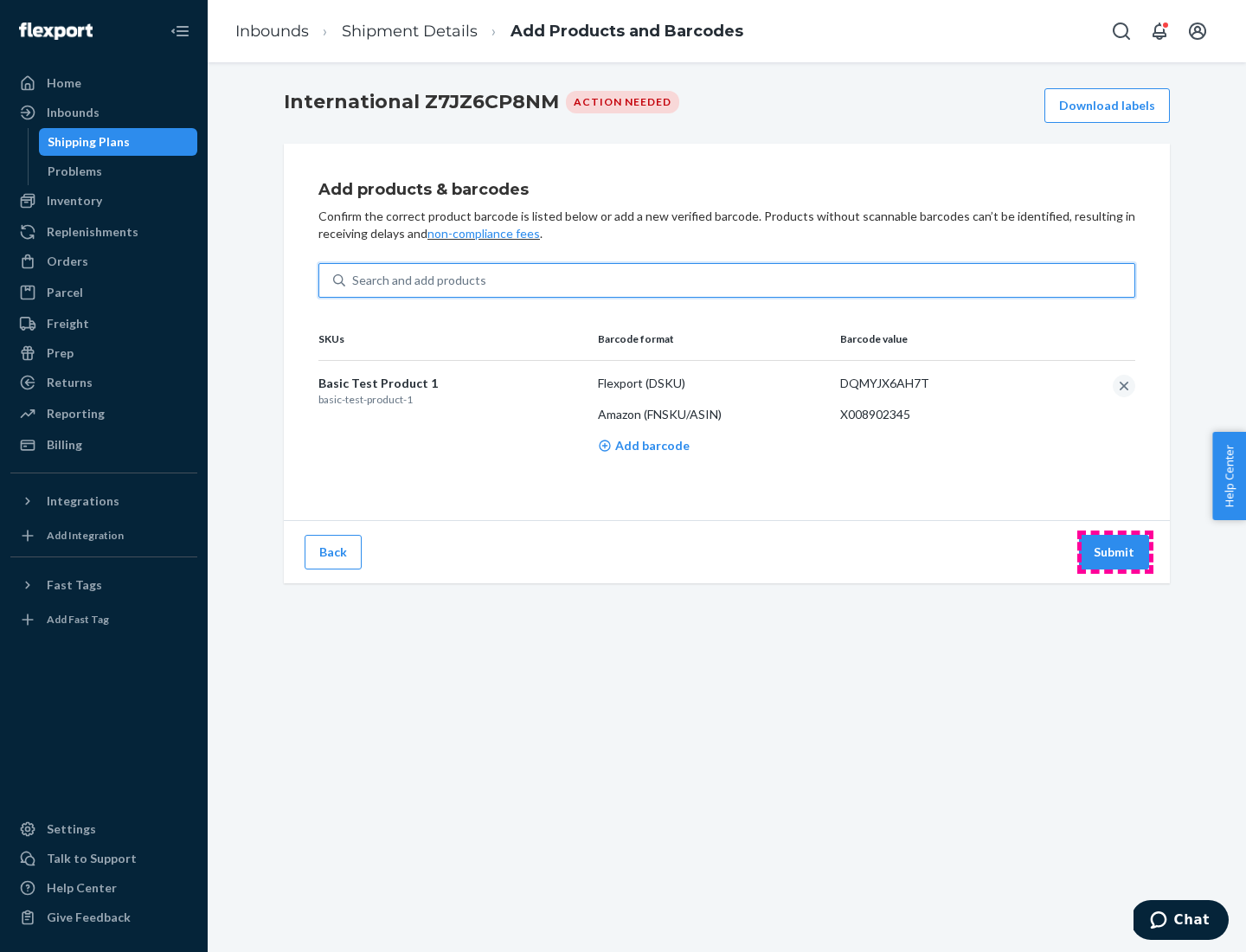
click at [1114, 551] on button "Submit" at bounding box center [1113, 552] width 70 height 35
